Goal: Information Seeking & Learning: Learn about a topic

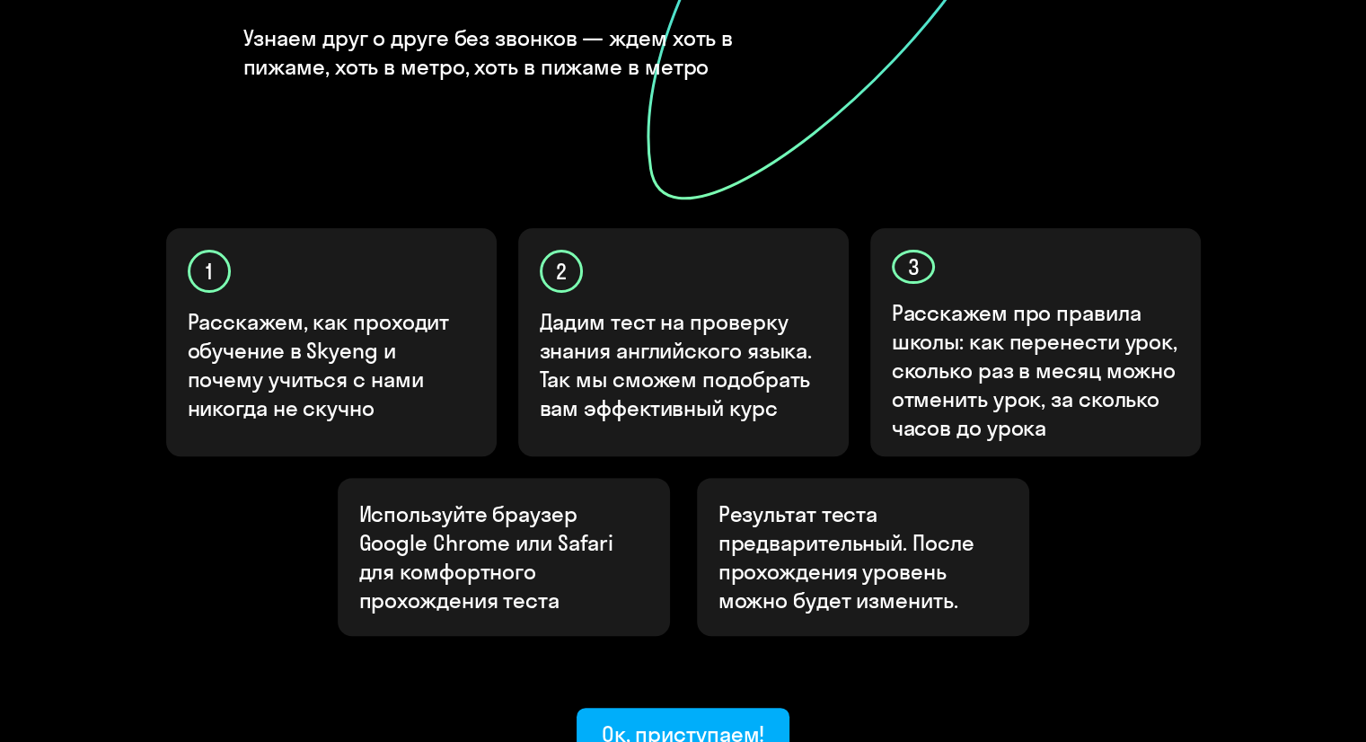
scroll to position [434, 0]
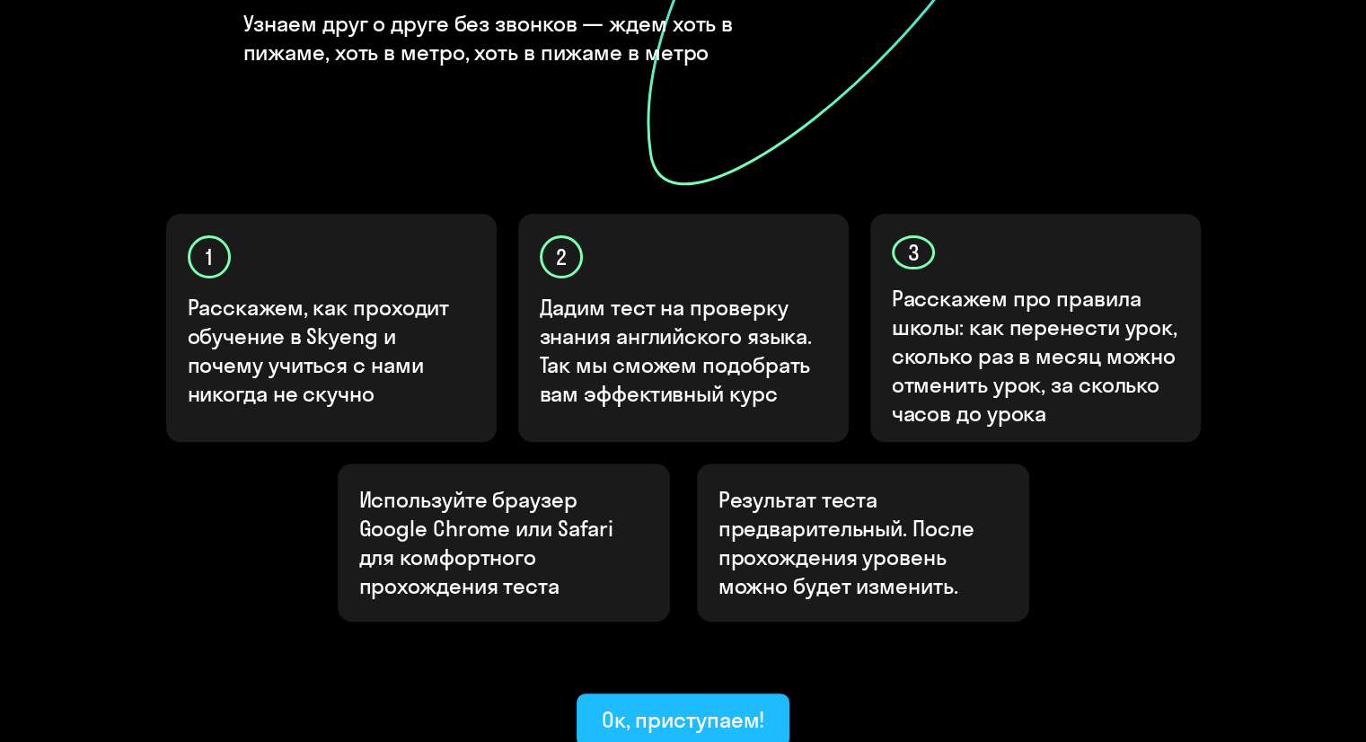
click at [738, 693] on button "Ок, приступаем!" at bounding box center [684, 720] width 214 height 54
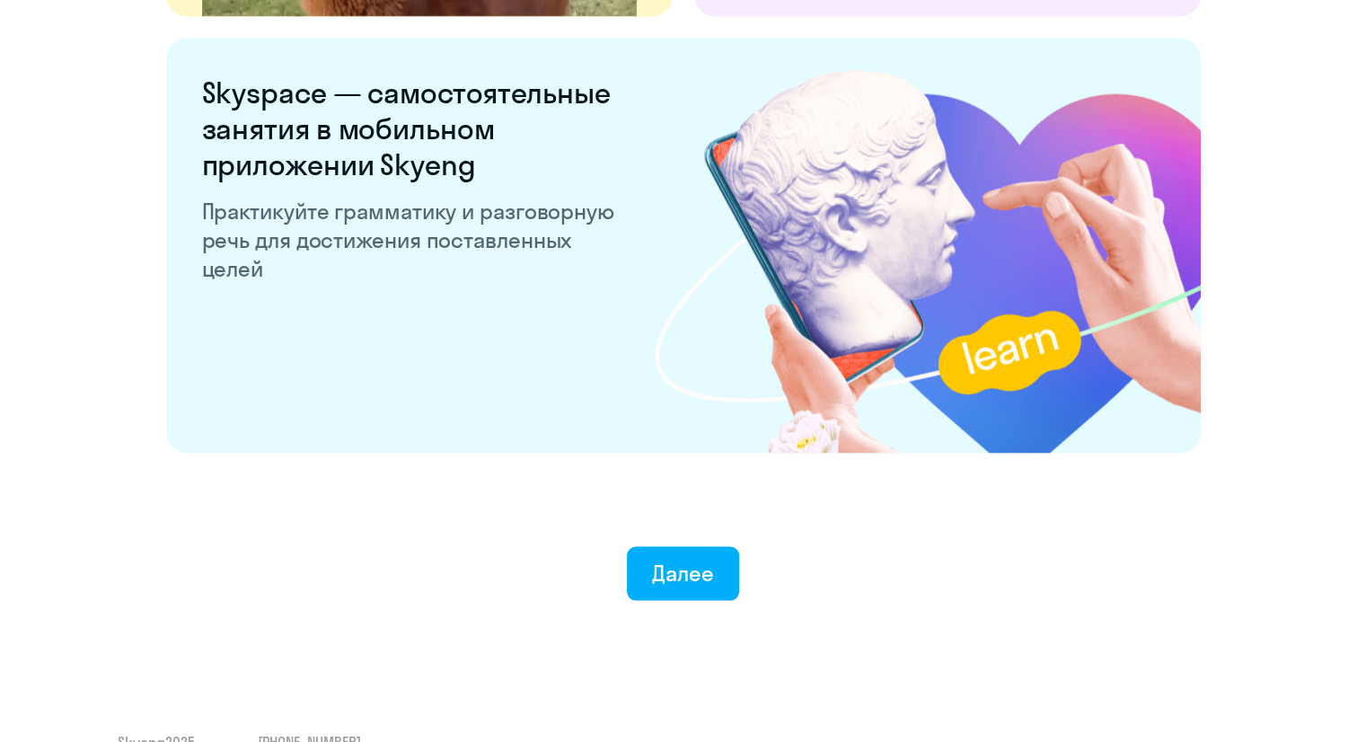
scroll to position [3421, 0]
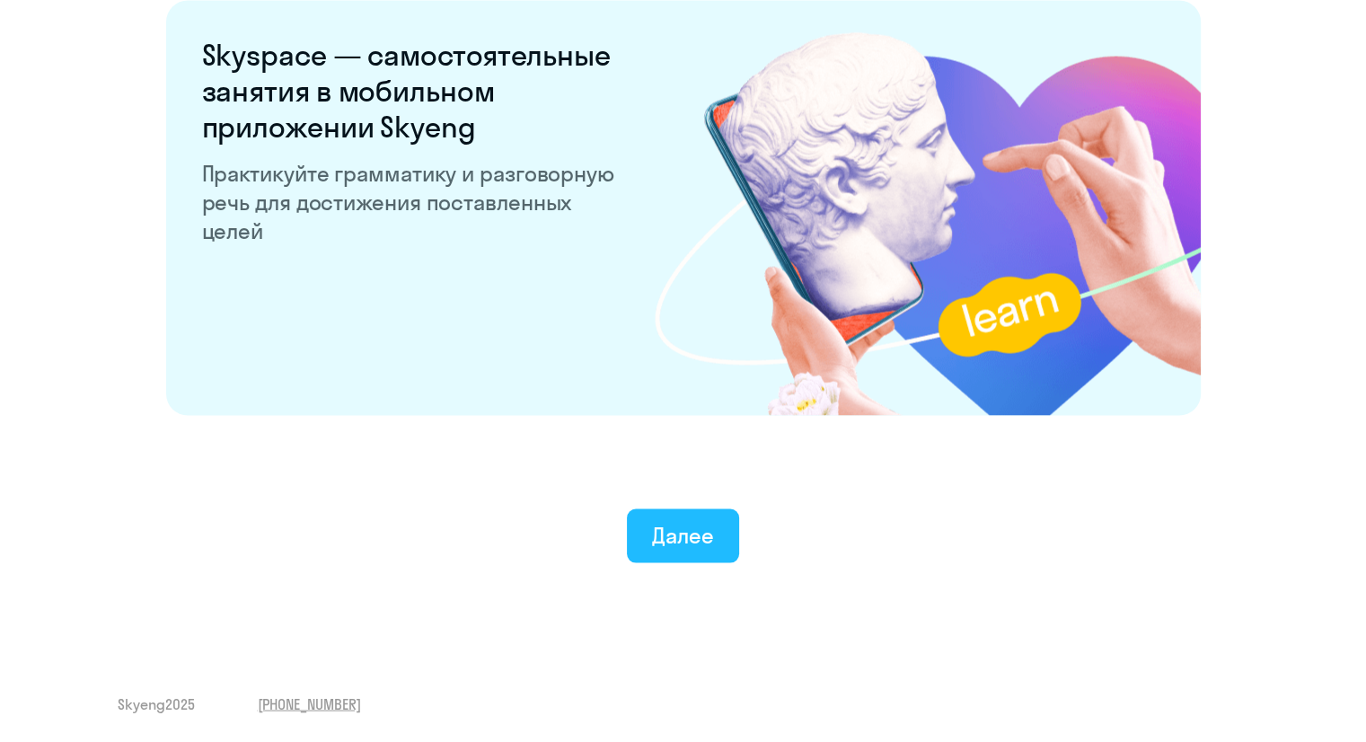
click at [701, 521] on div "Далее" at bounding box center [683, 535] width 62 height 29
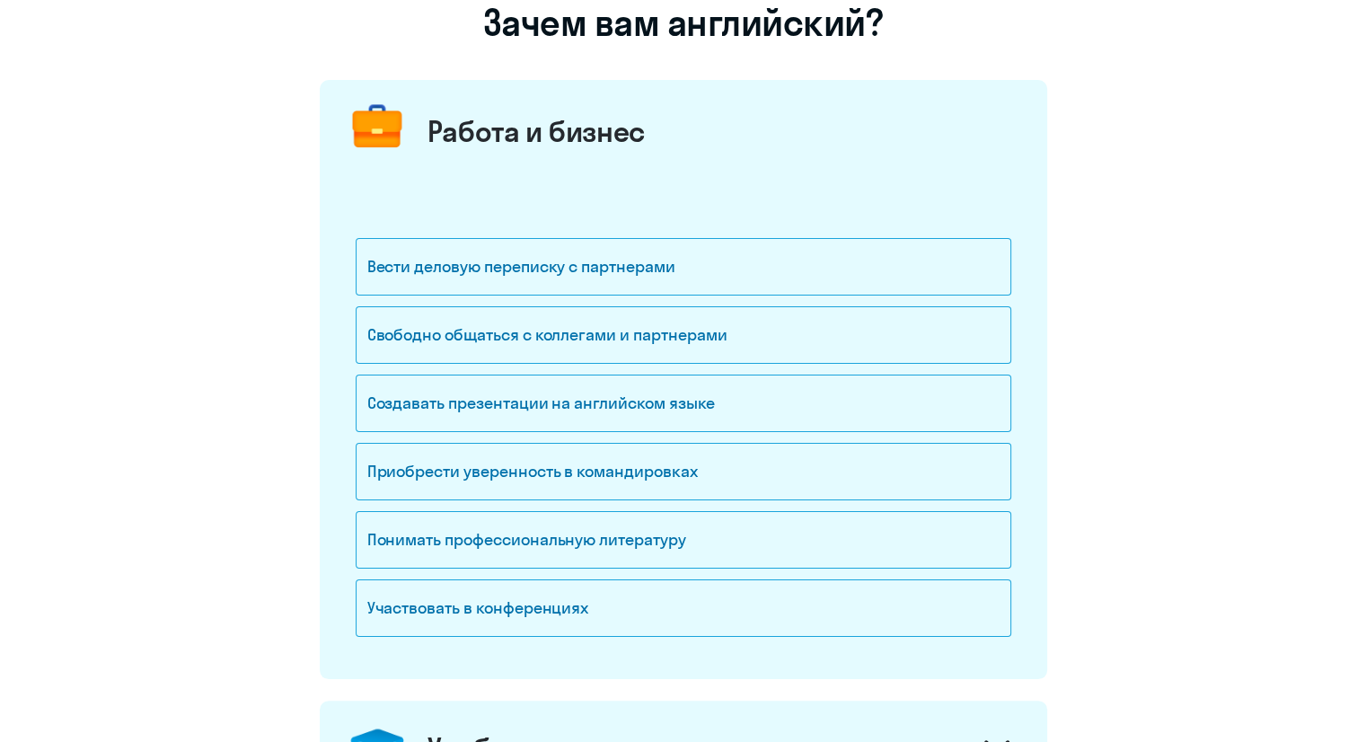
scroll to position [180, 0]
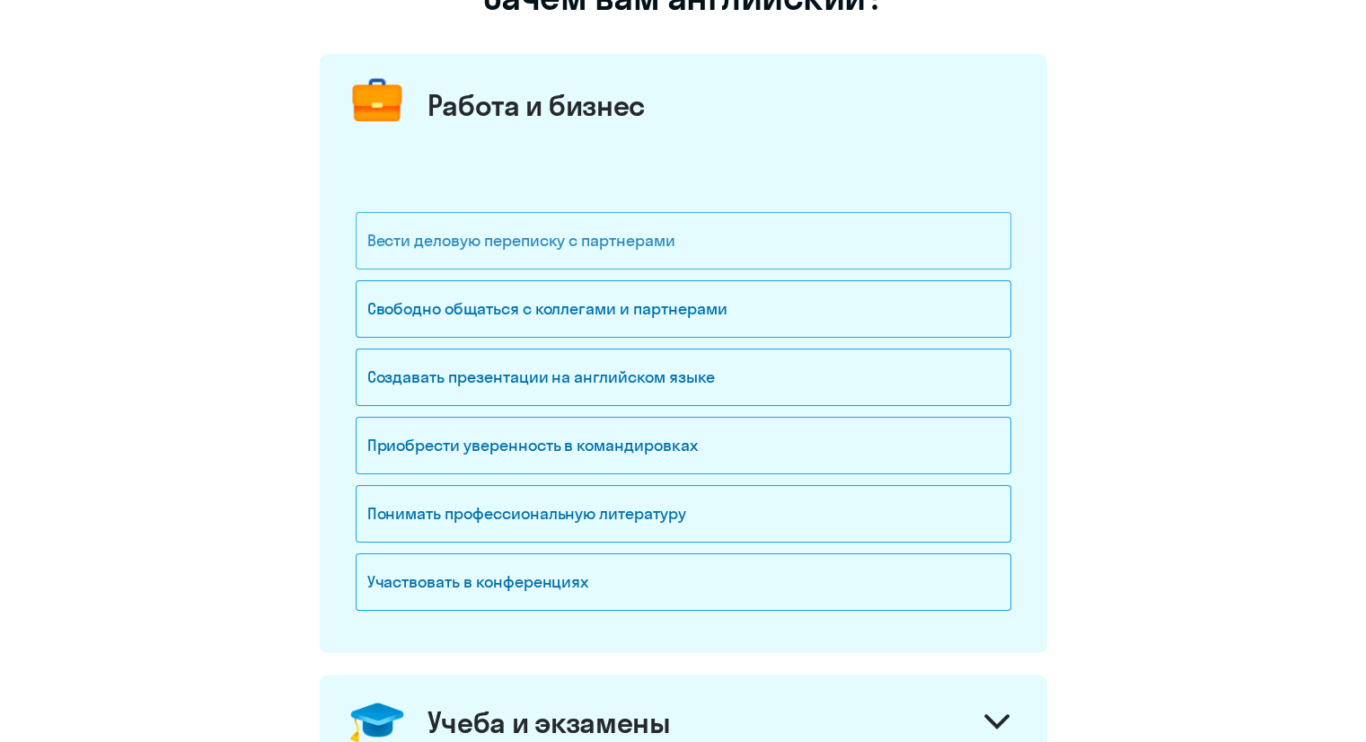
click at [726, 249] on div "Вести деловую переписку с партнерами" at bounding box center [684, 240] width 656 height 57
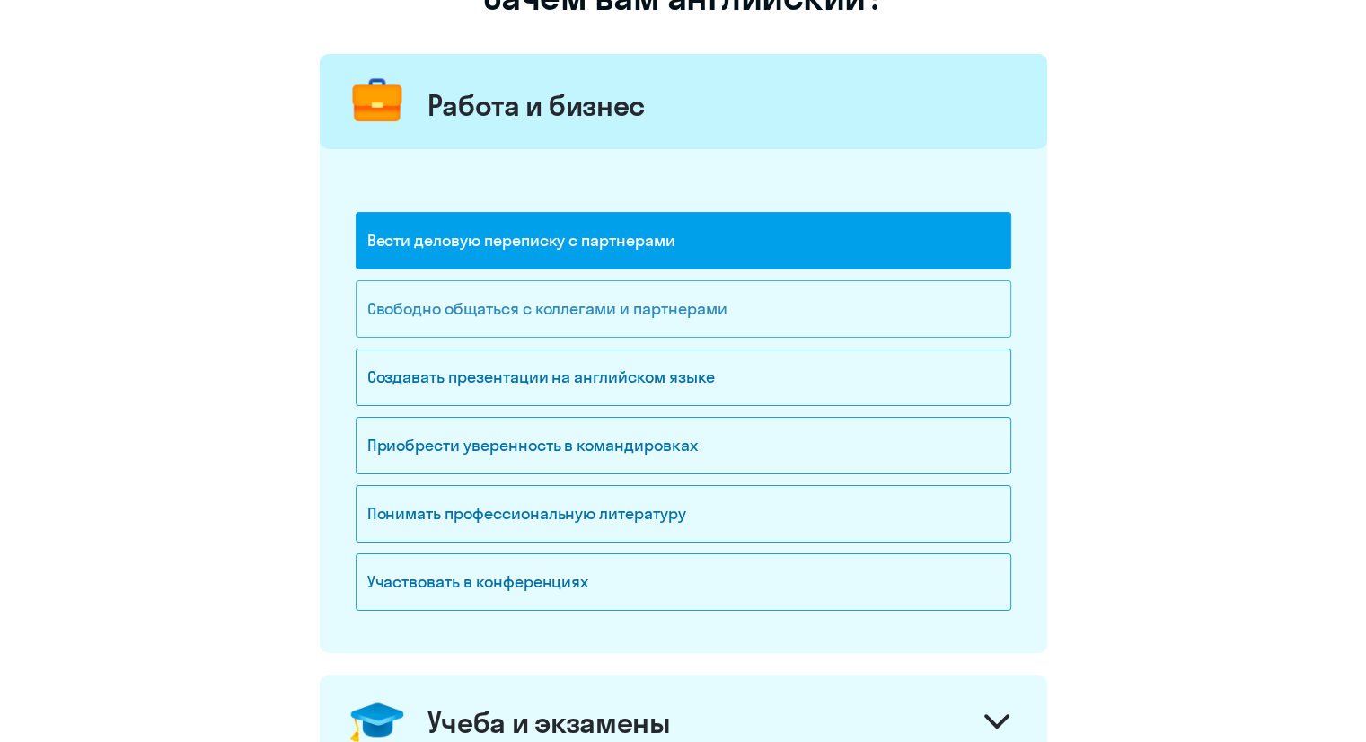
click at [722, 303] on div "Свободно общаться с коллегами и партнерами" at bounding box center [684, 308] width 656 height 57
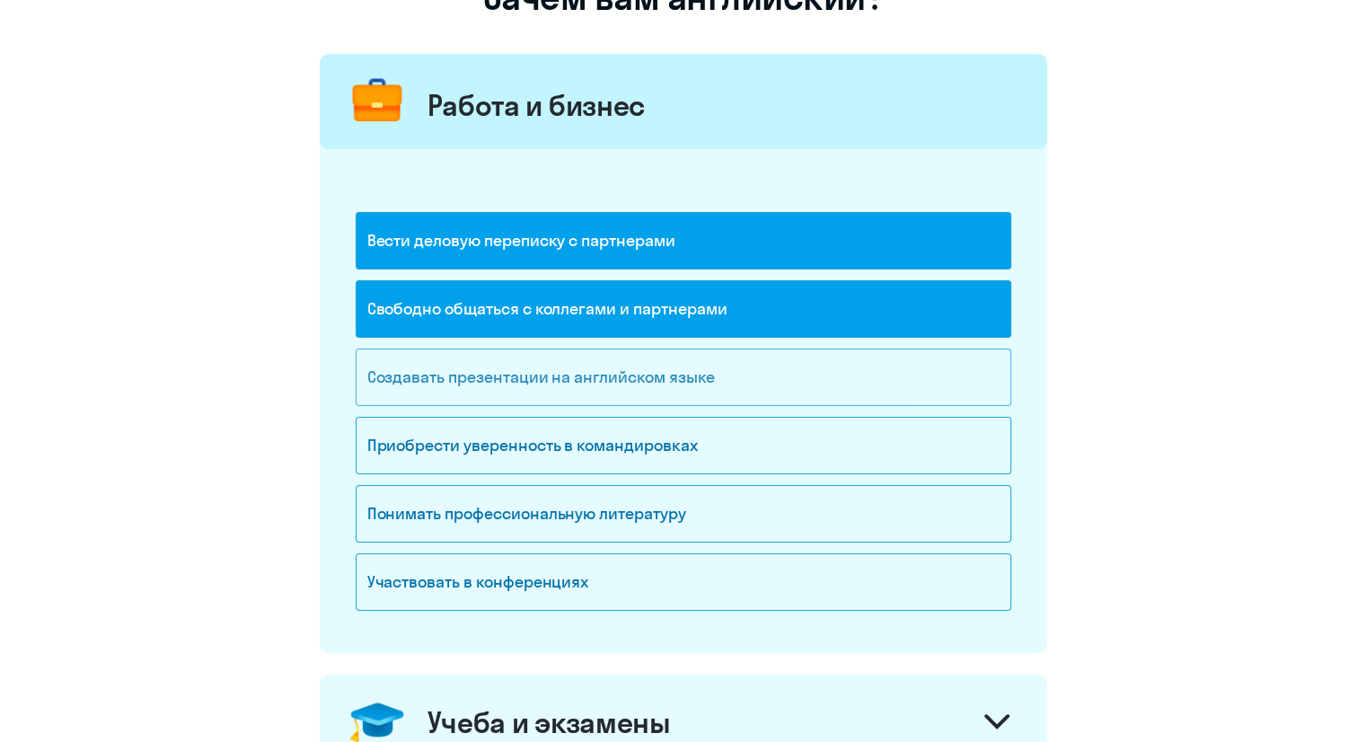
click at [716, 378] on div "Создавать презентации на английском языке" at bounding box center [684, 376] width 656 height 57
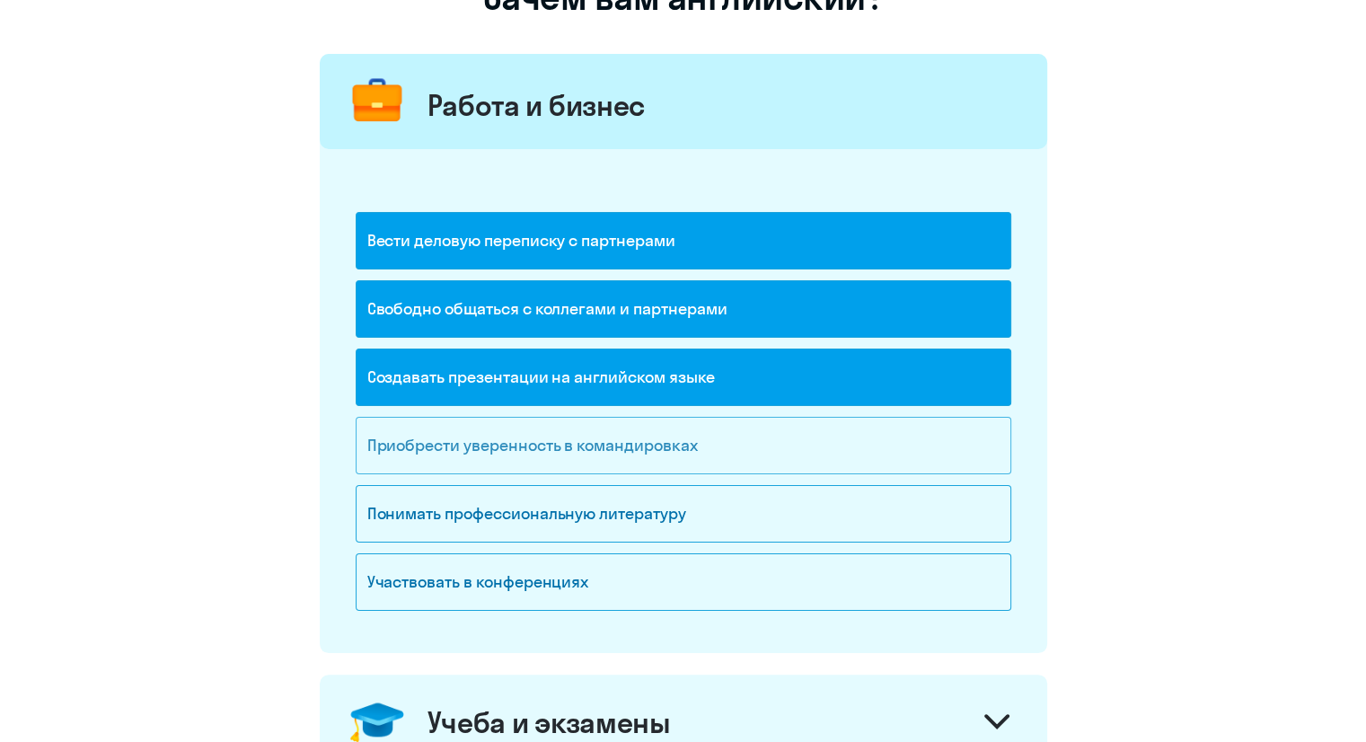
click at [709, 438] on div "Приобрести уверенность в командировках" at bounding box center [684, 445] width 656 height 57
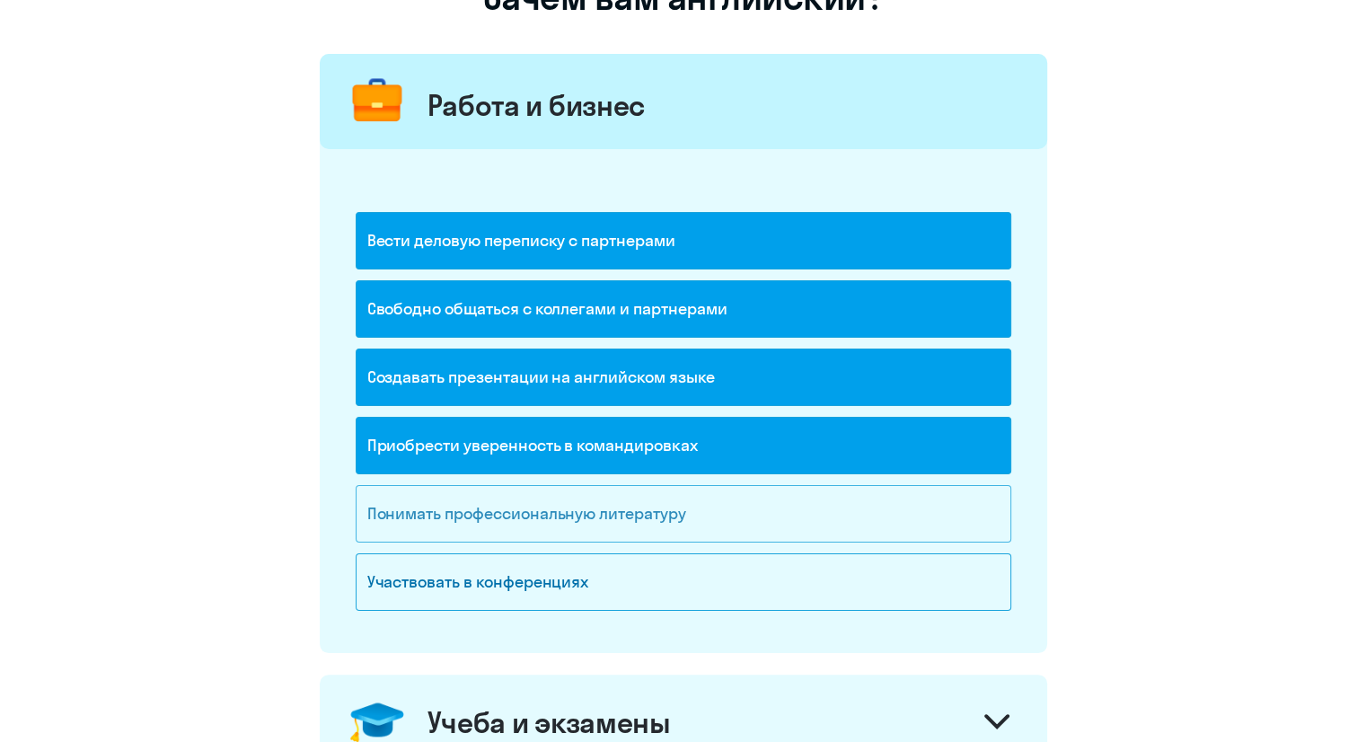
click at [687, 516] on div "Понимать профессиональную литературу" at bounding box center [684, 513] width 656 height 57
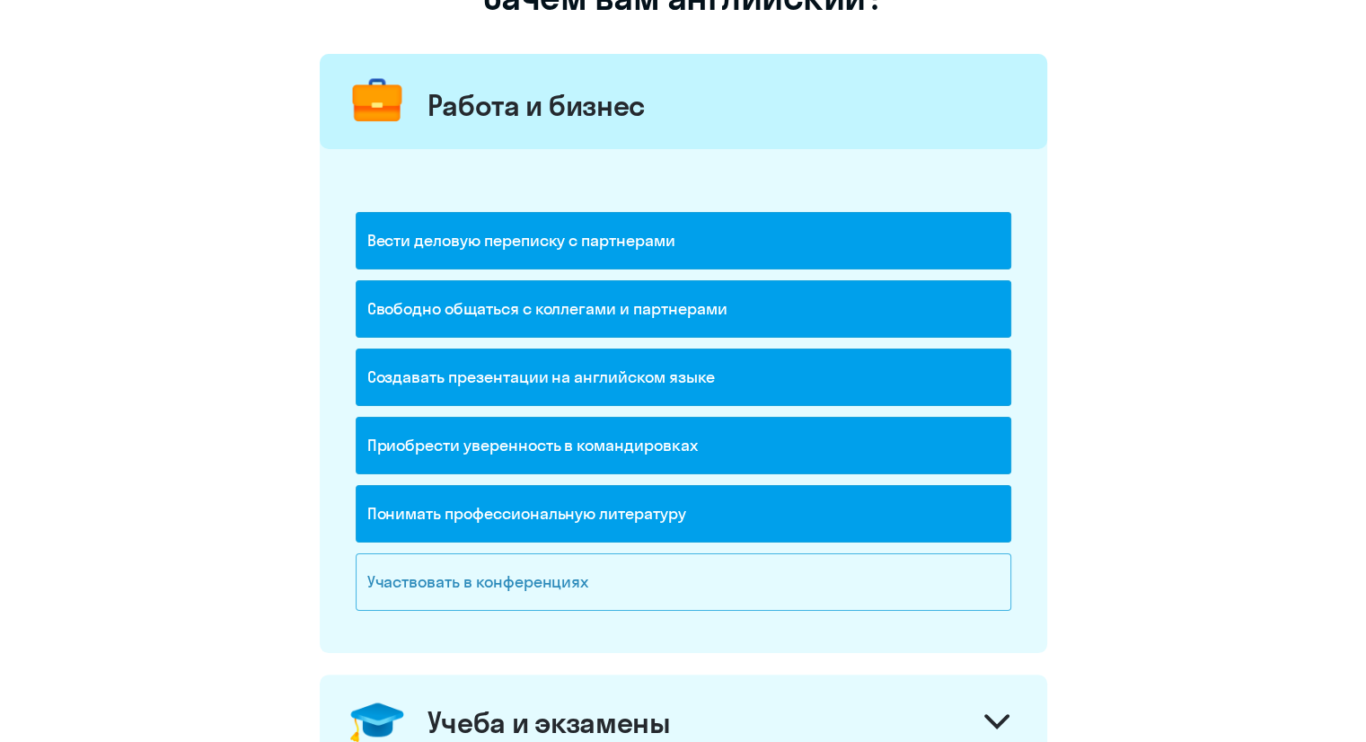
click at [674, 579] on div "Участвовать в конференциях" at bounding box center [684, 581] width 656 height 57
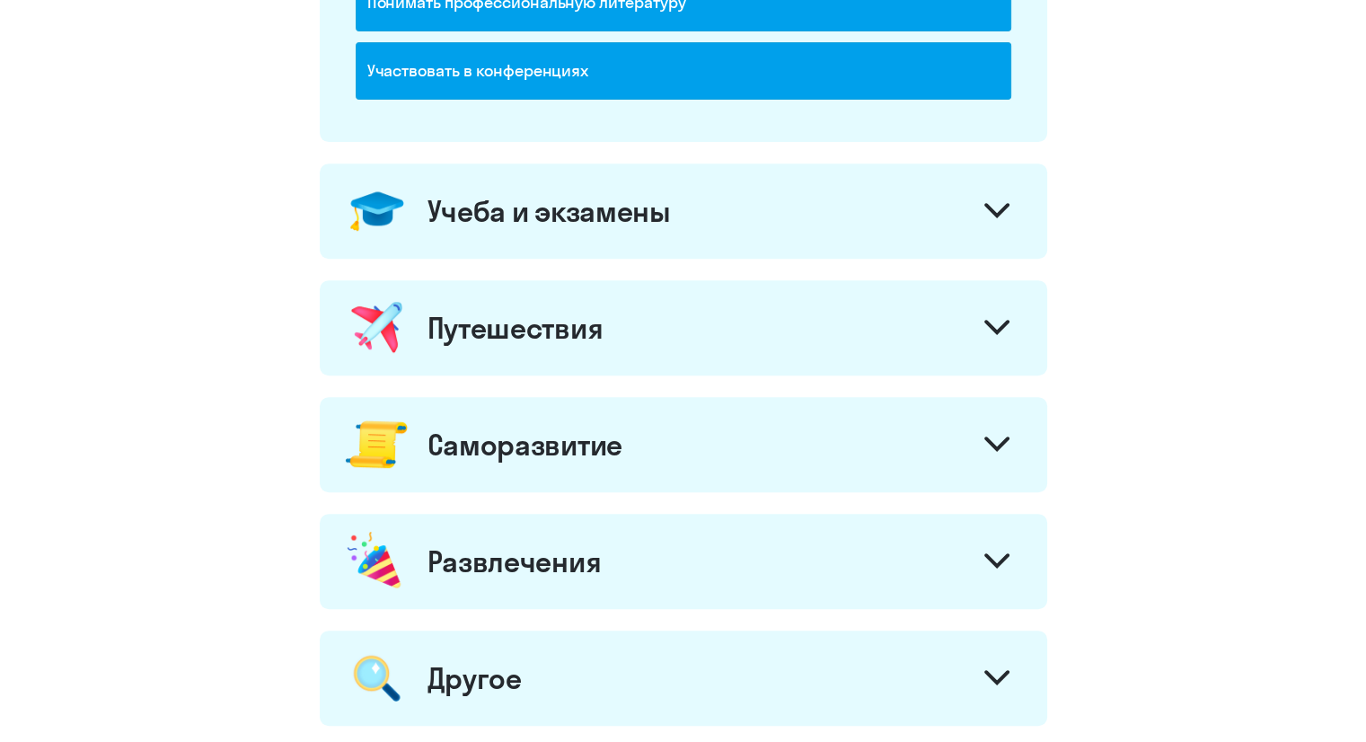
scroll to position [718, 0]
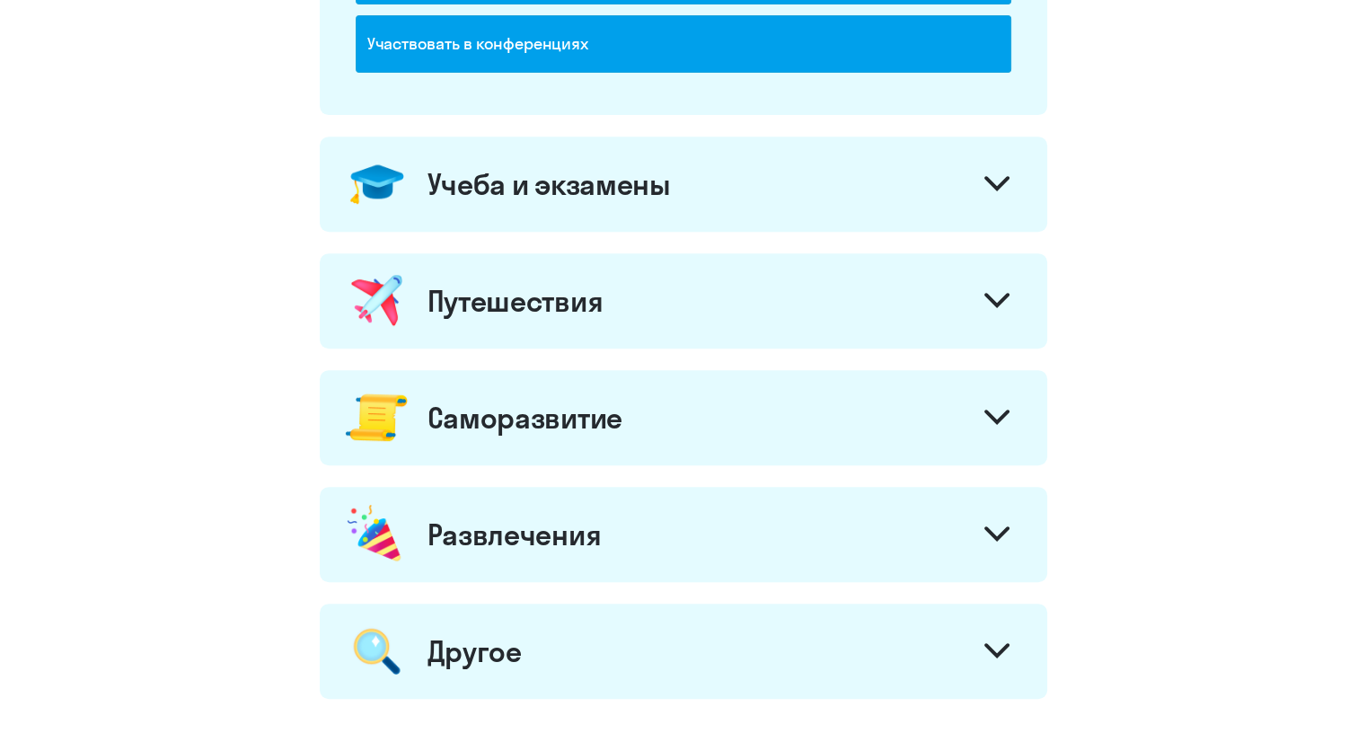
click at [1009, 410] on icon at bounding box center [996, 417] width 25 height 15
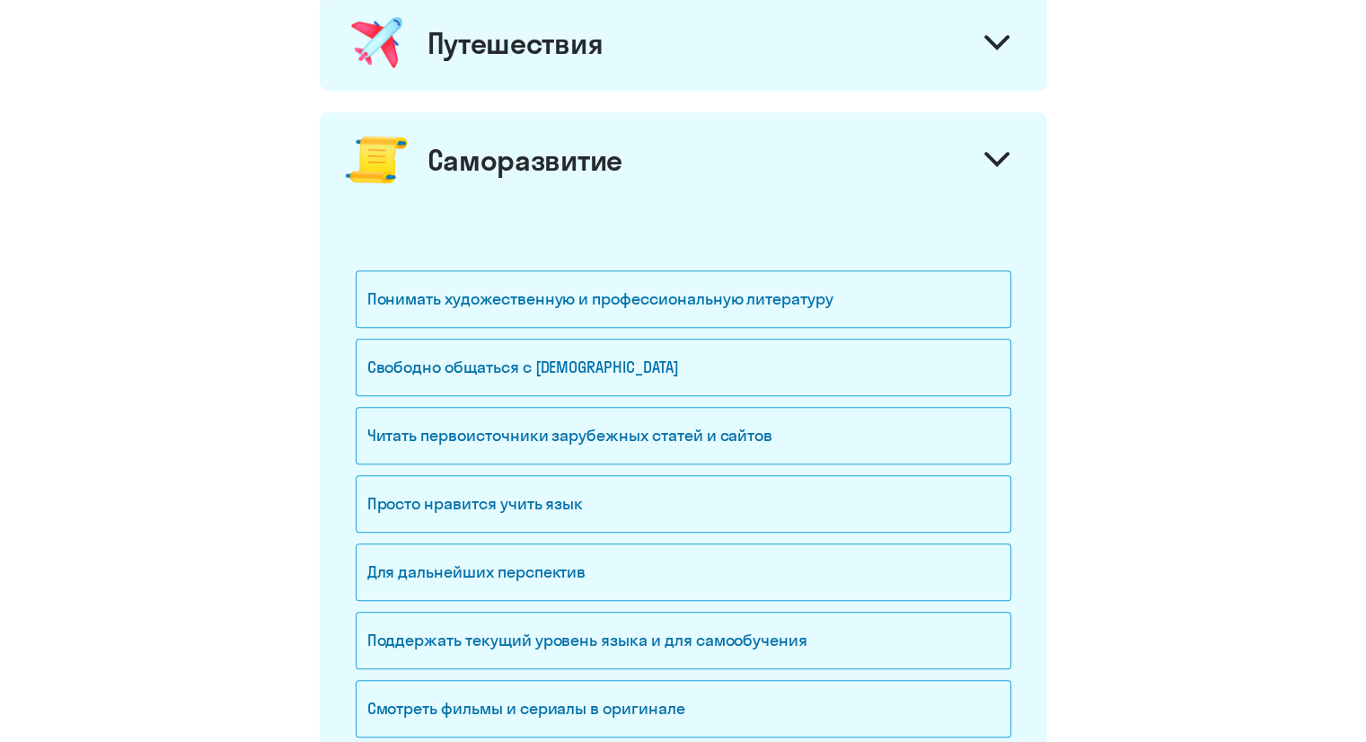
scroll to position [1031, 0]
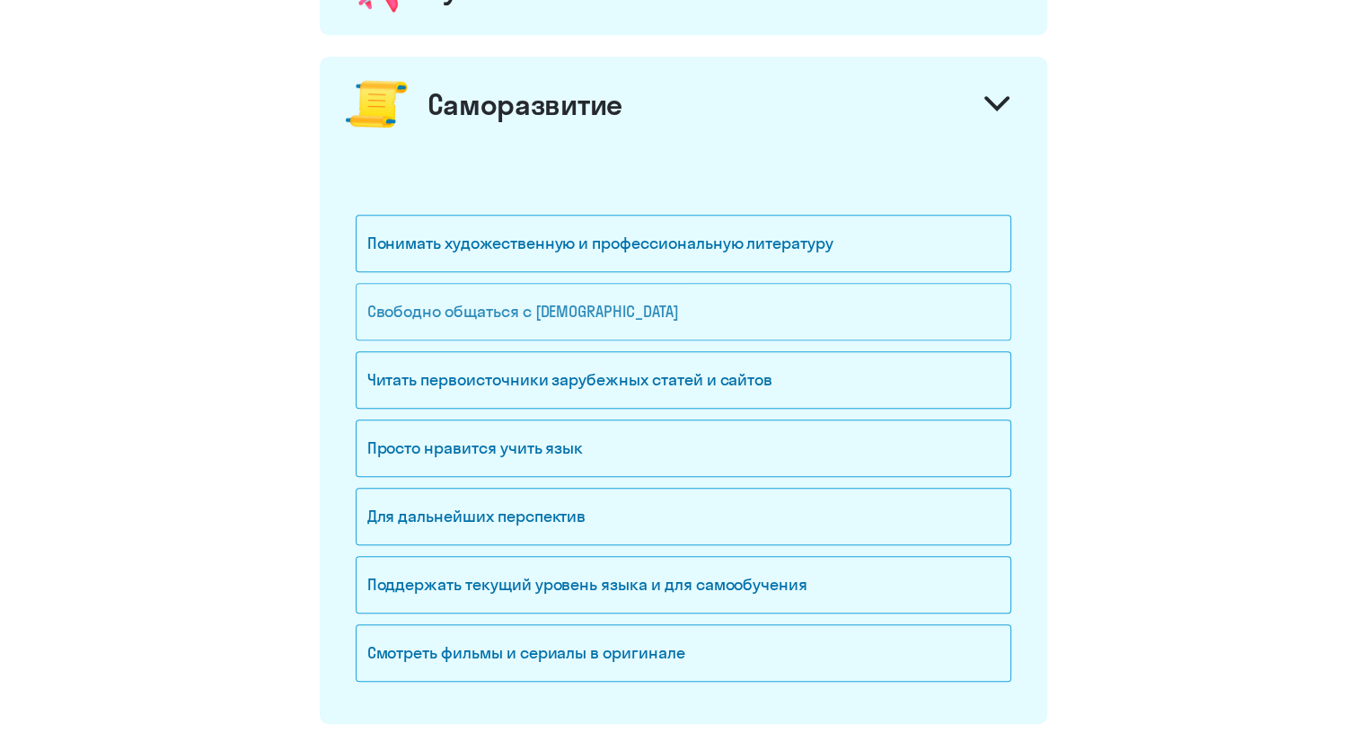
click at [873, 306] on div "Свободно общаться с [DEMOGRAPHIC_DATA]" at bounding box center [684, 311] width 656 height 57
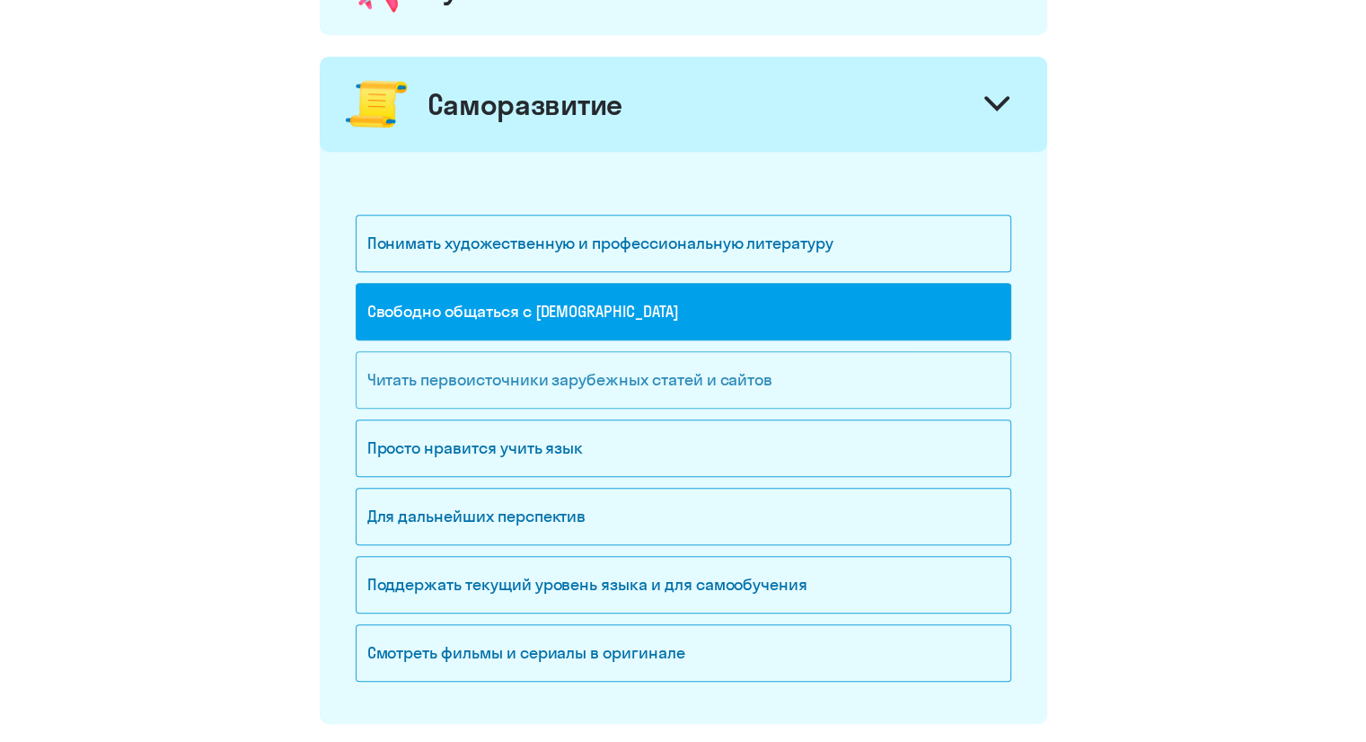
click at [823, 381] on div "Читать первоисточники зарубежных статей и сайтов" at bounding box center [684, 379] width 656 height 57
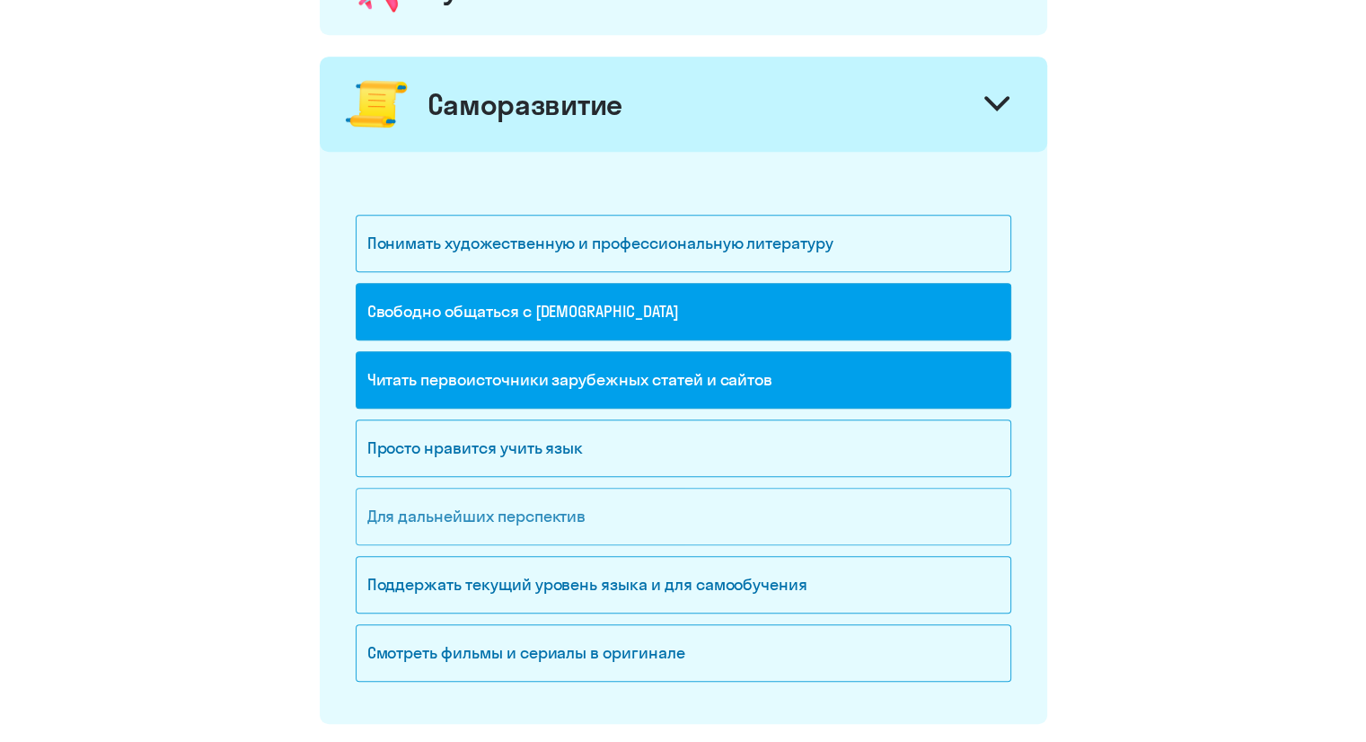
click at [805, 508] on div "Для дальнейших перспектив" at bounding box center [684, 516] width 656 height 57
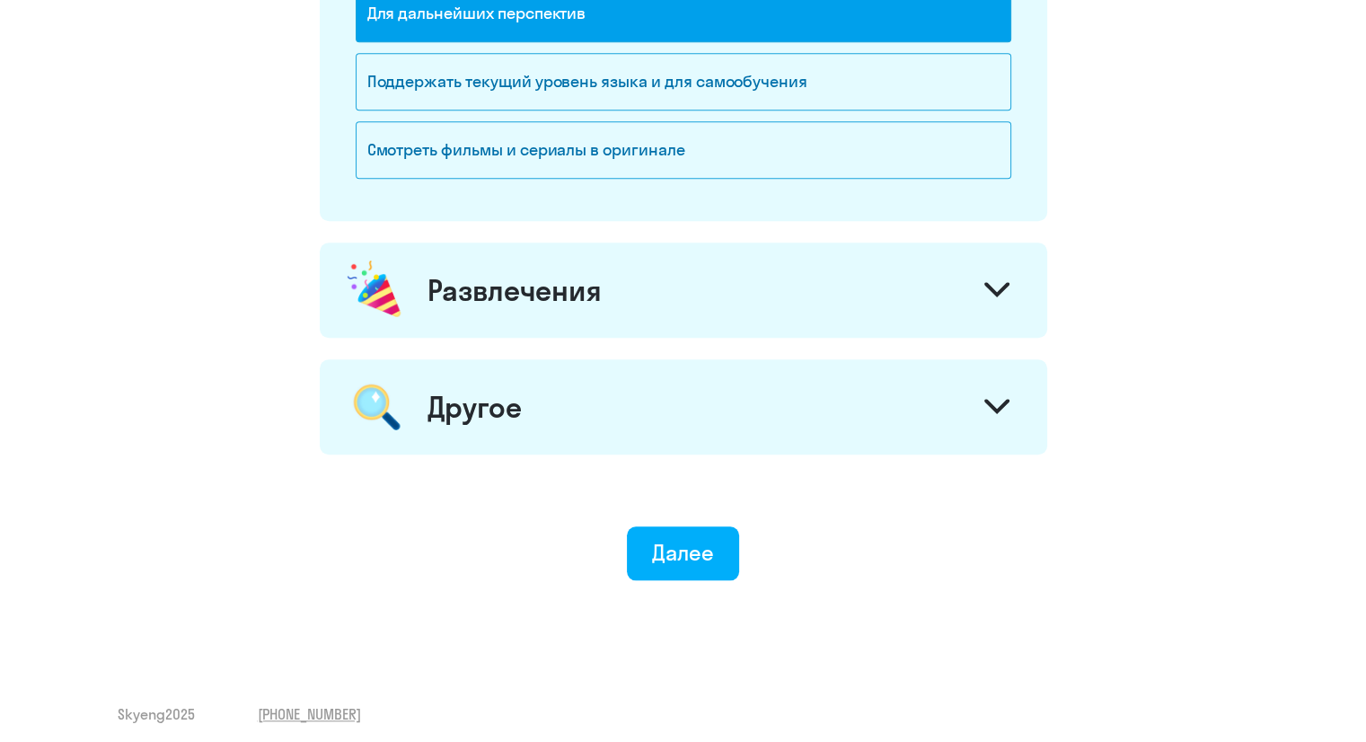
scroll to position [1537, 0]
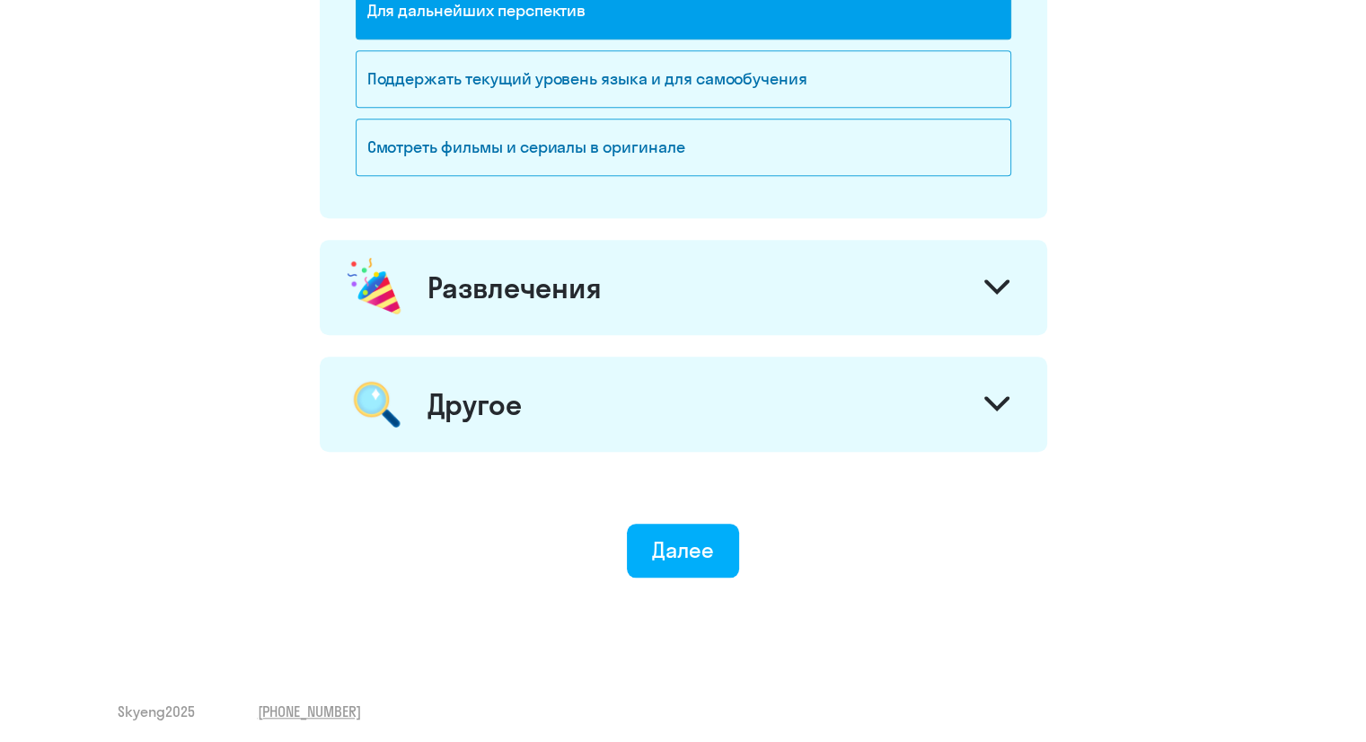
click at [1002, 412] on div at bounding box center [996, 405] width 43 height 43
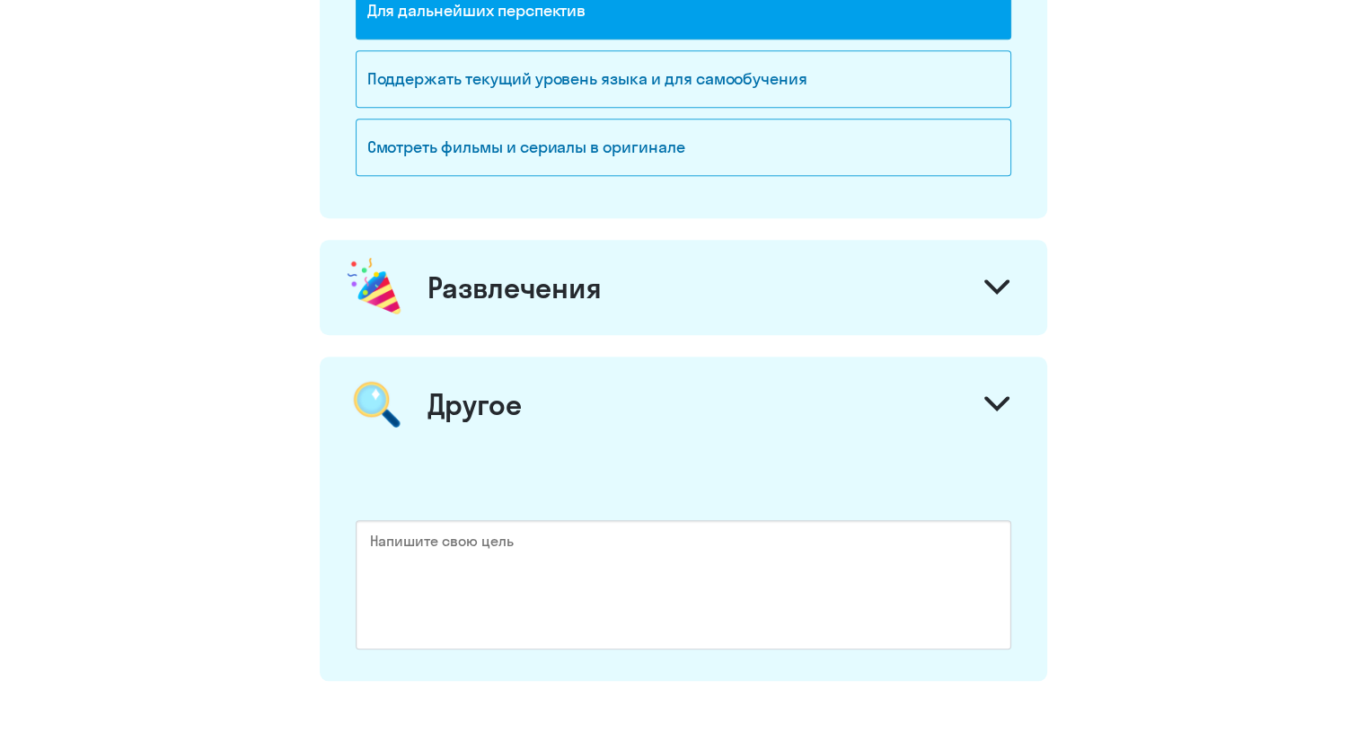
click at [990, 270] on div at bounding box center [996, 289] width 43 height 43
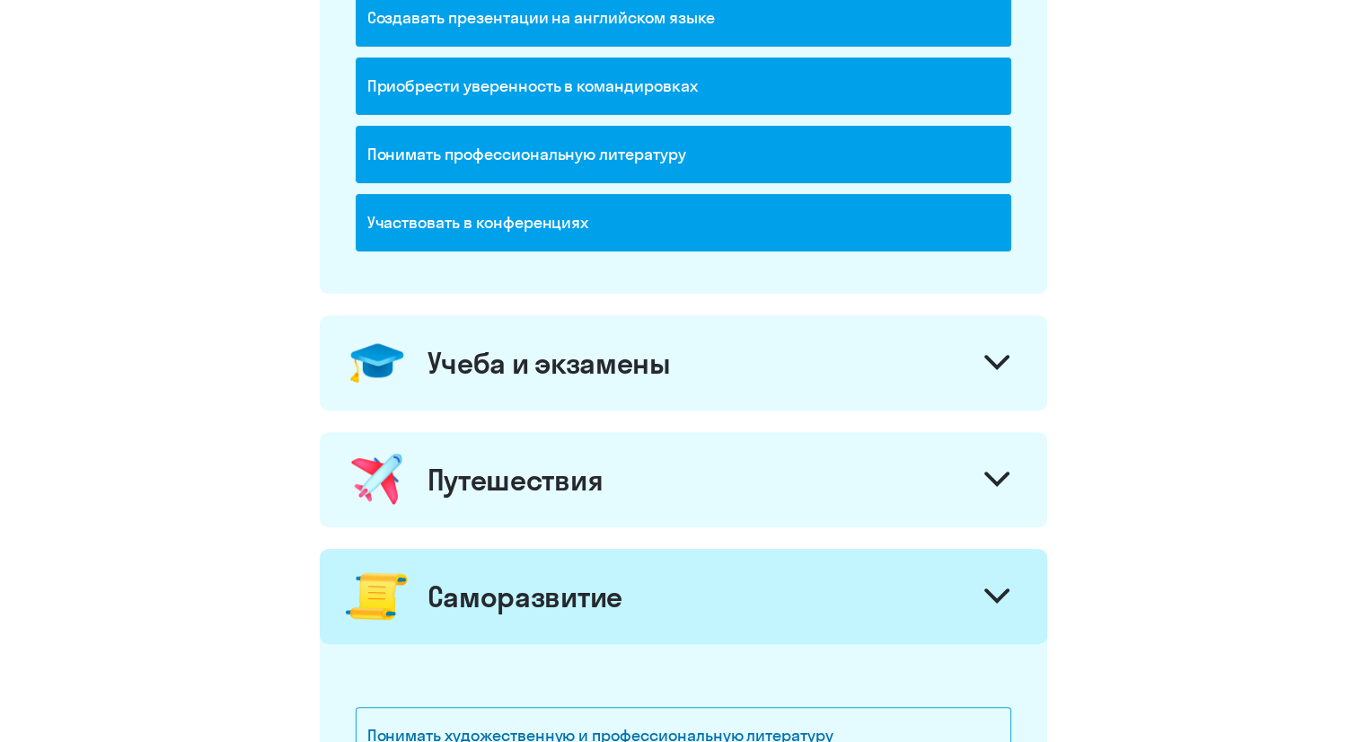
scroll to position [571, 0]
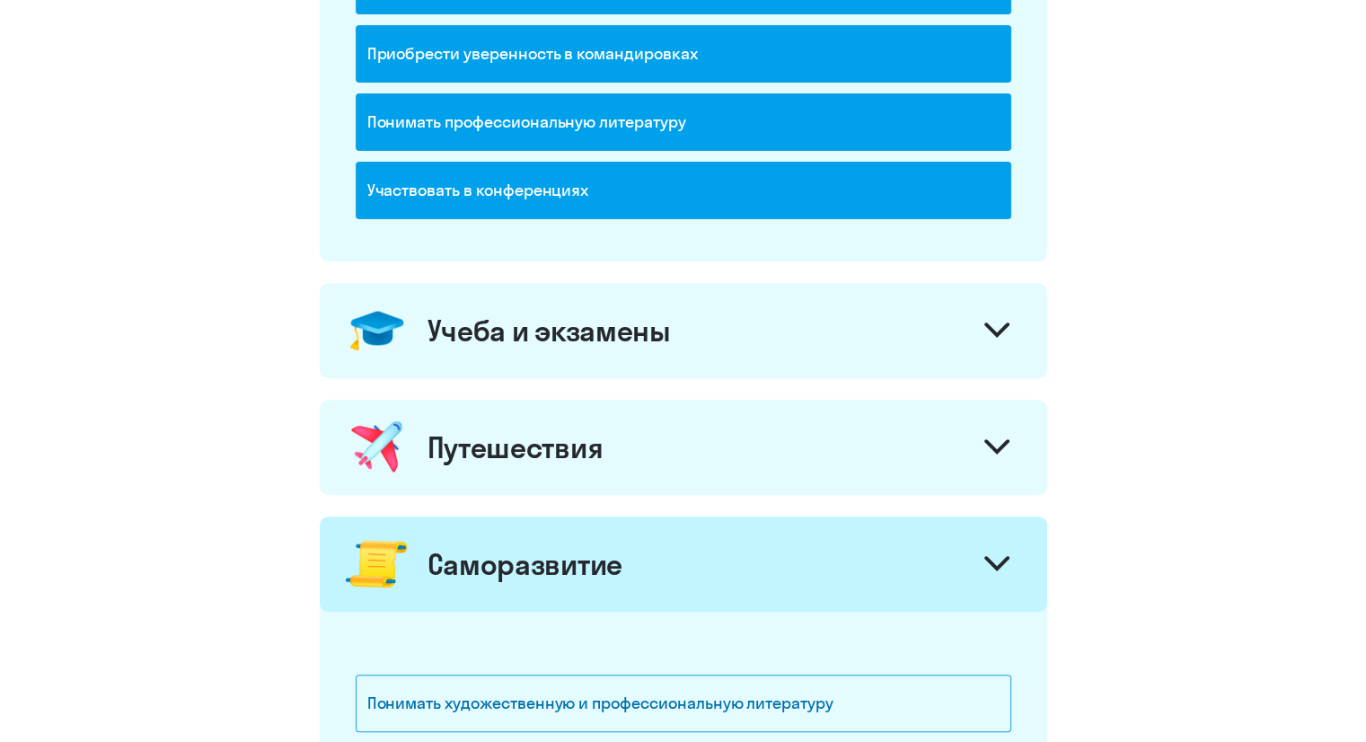
click at [1004, 329] on icon at bounding box center [996, 329] width 25 height 15
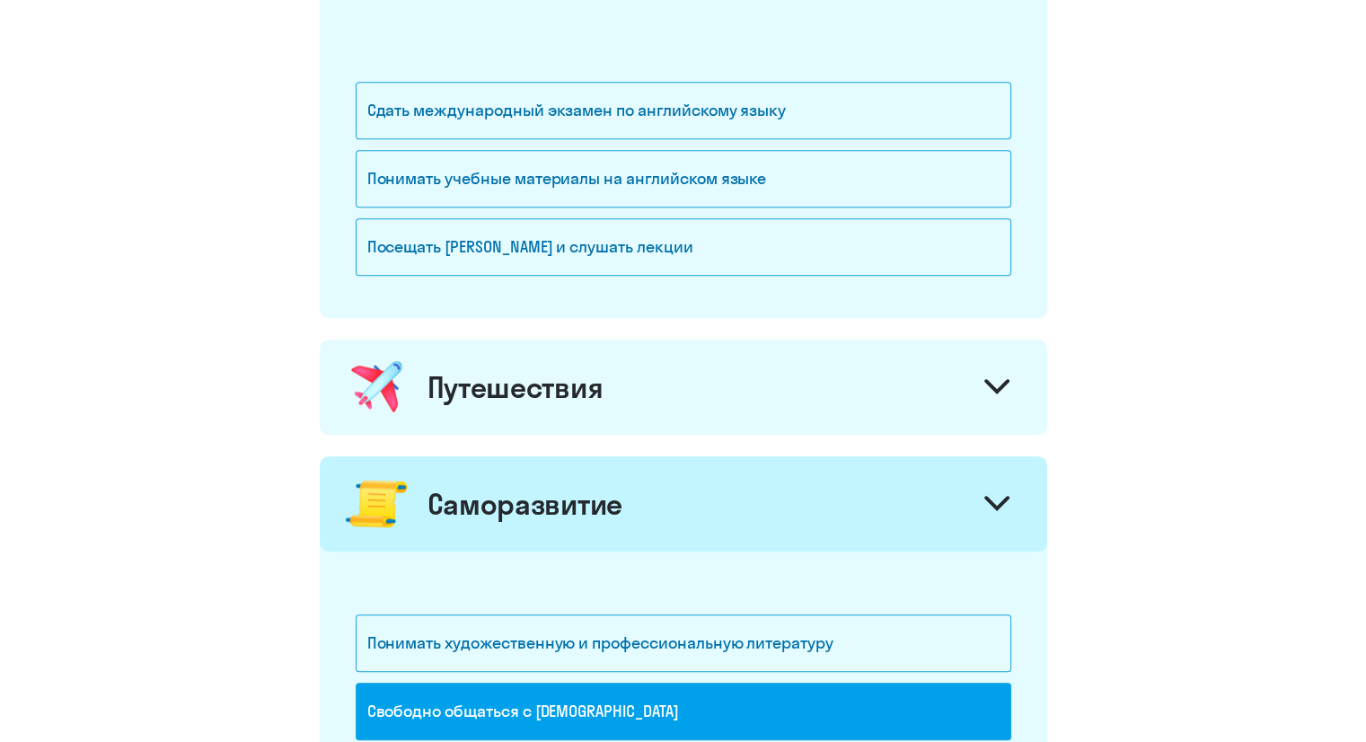
scroll to position [837, 0]
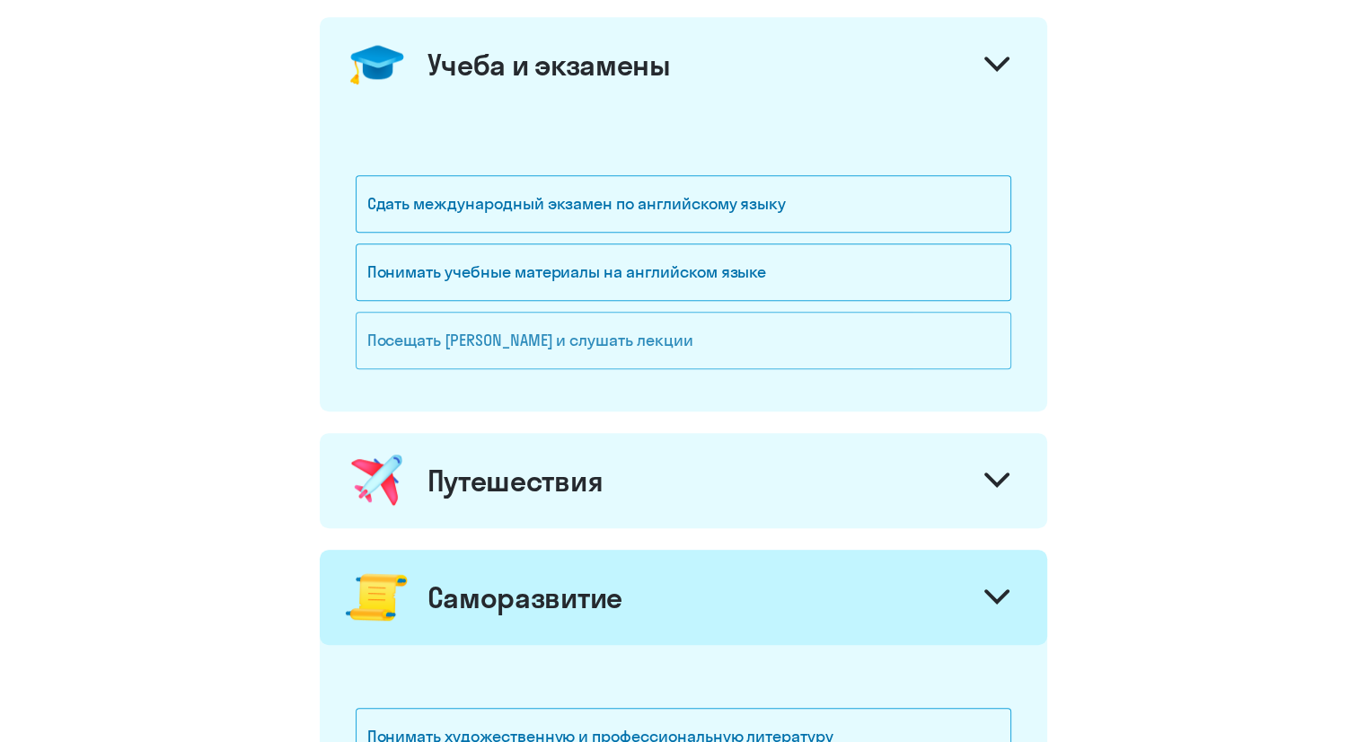
click at [809, 331] on div "Посещать [PERSON_NAME] и слушать лекции" at bounding box center [684, 340] width 656 height 57
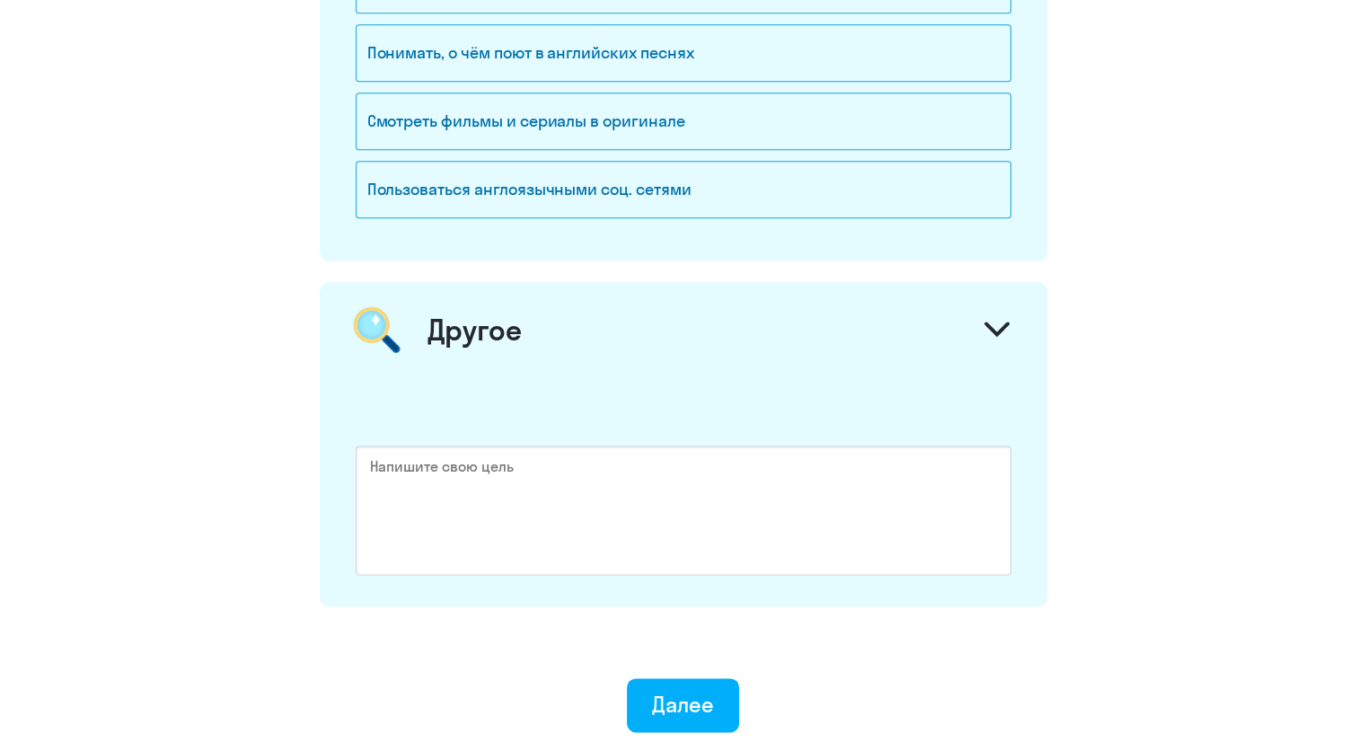
scroll to position [2432, 0]
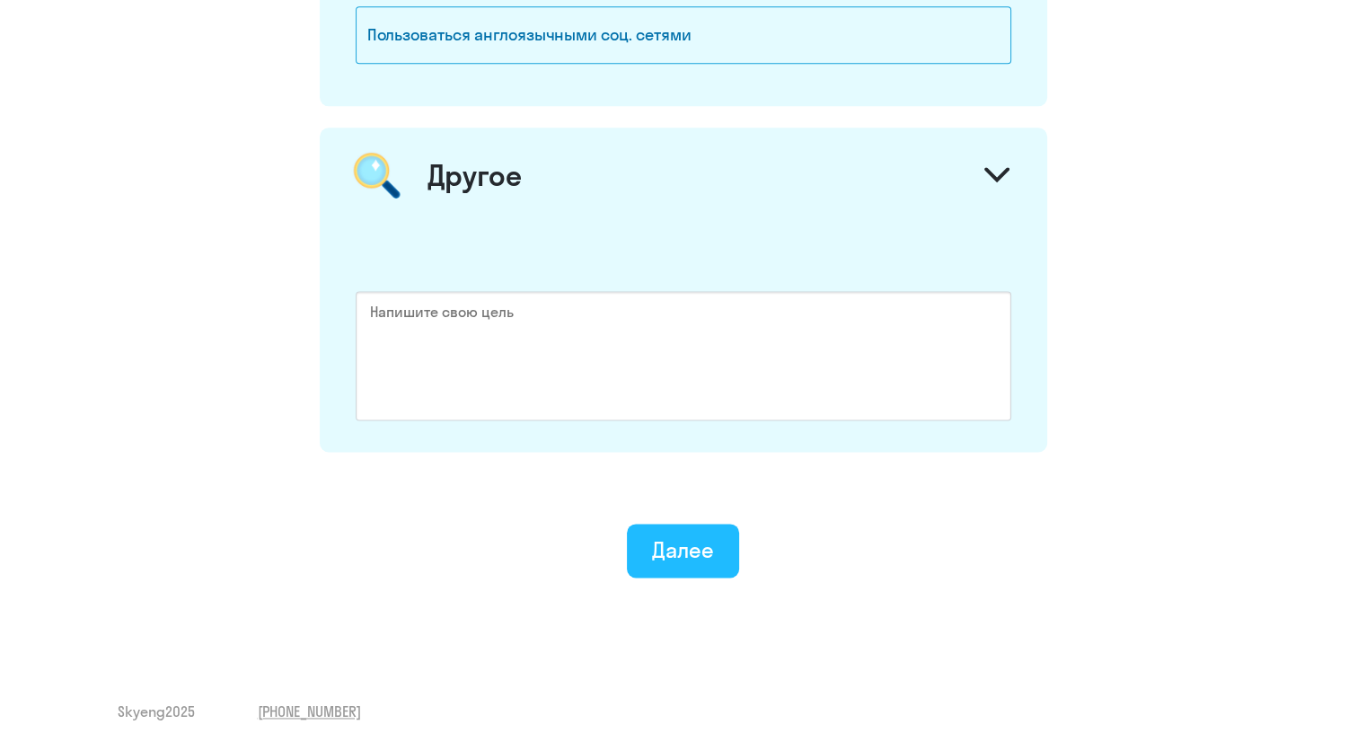
click at [733, 533] on button "Далее" at bounding box center [683, 551] width 112 height 54
